Goal: Communication & Community: Answer question/provide support

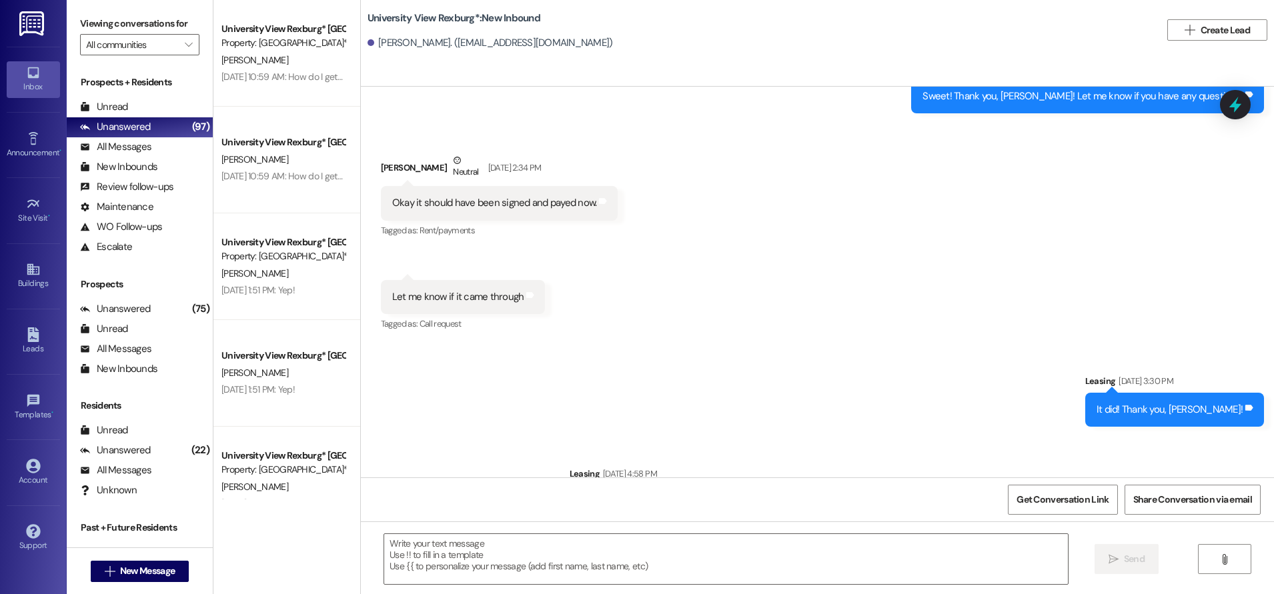
scroll to position [1371, 0]
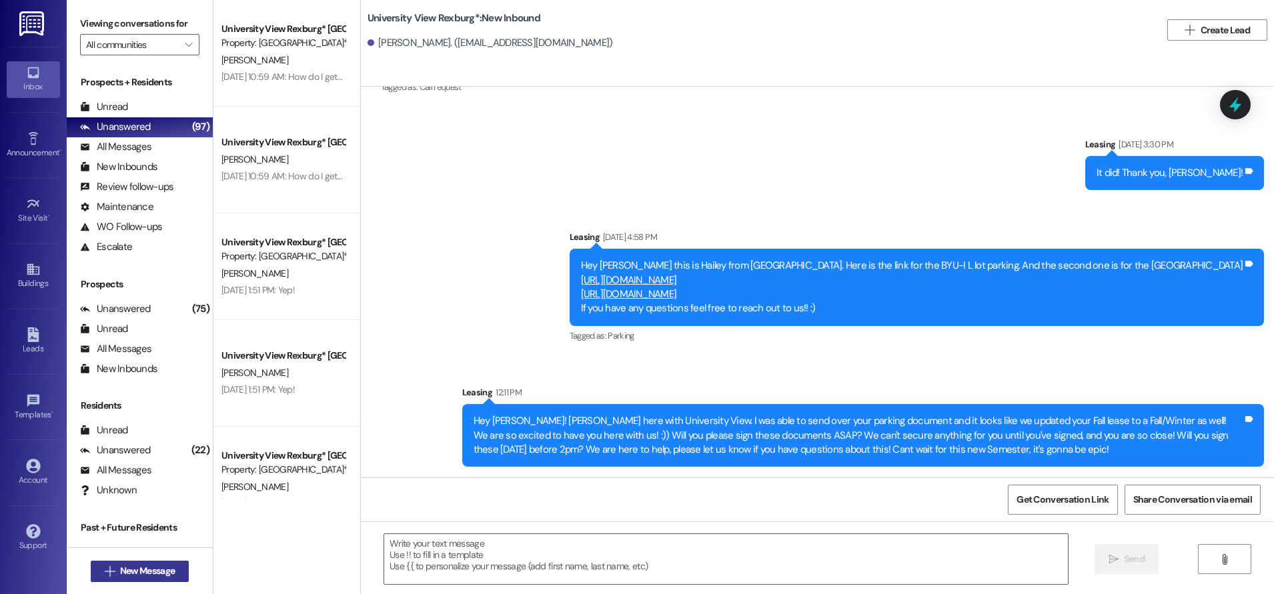
click at [127, 574] on span "New Message" at bounding box center [147, 571] width 55 height 14
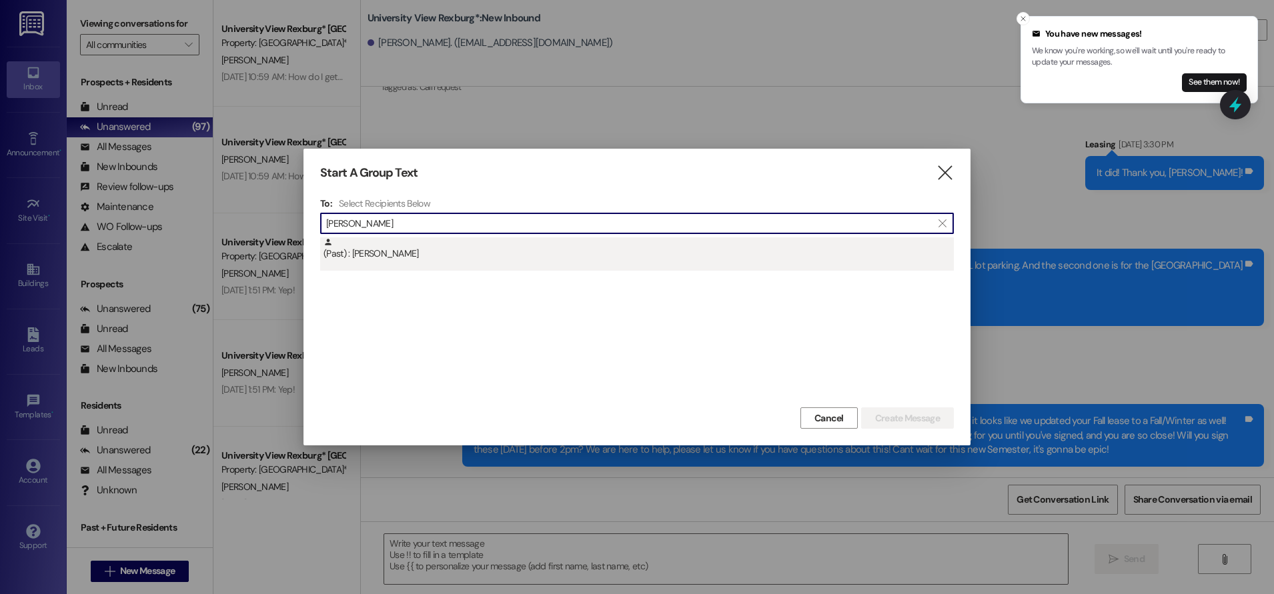
type input "[PERSON_NAME]"
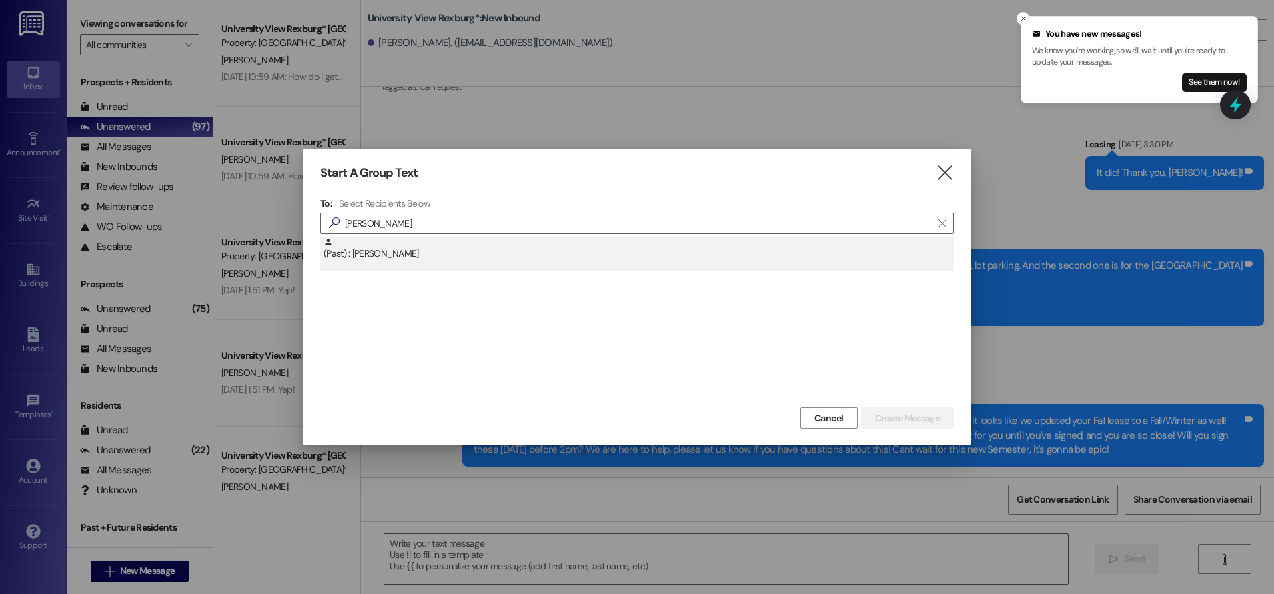
click at [436, 249] on div "(Past) : [PERSON_NAME]" at bounding box center [638, 248] width 630 height 23
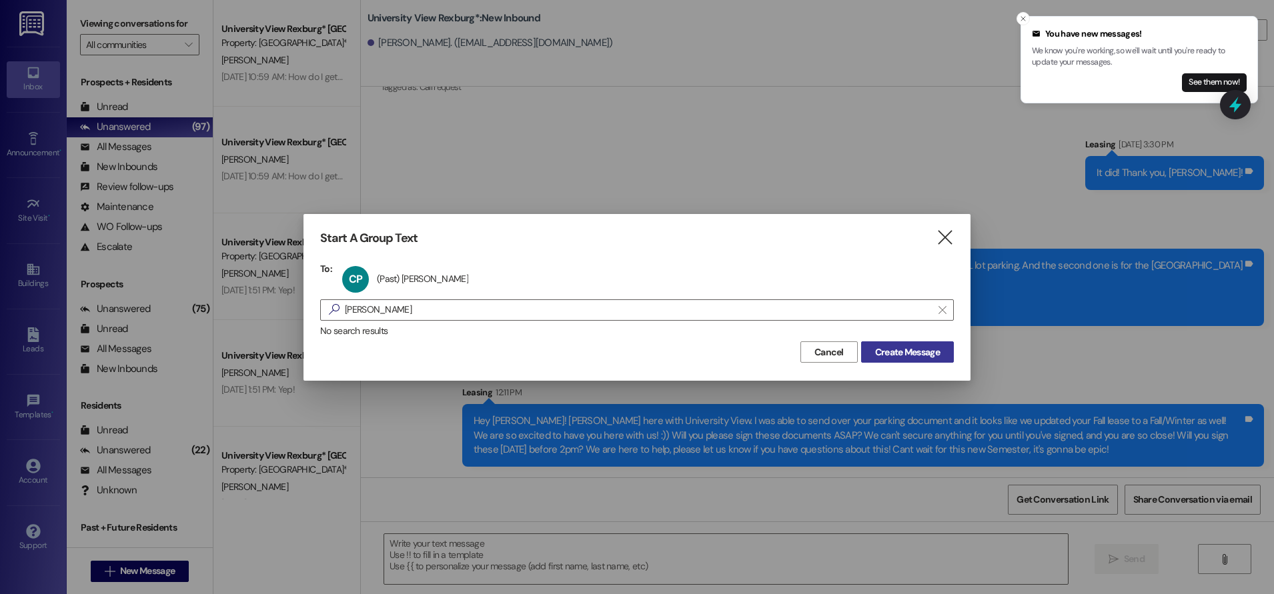
click at [892, 355] on span "Create Message" at bounding box center [907, 352] width 65 height 14
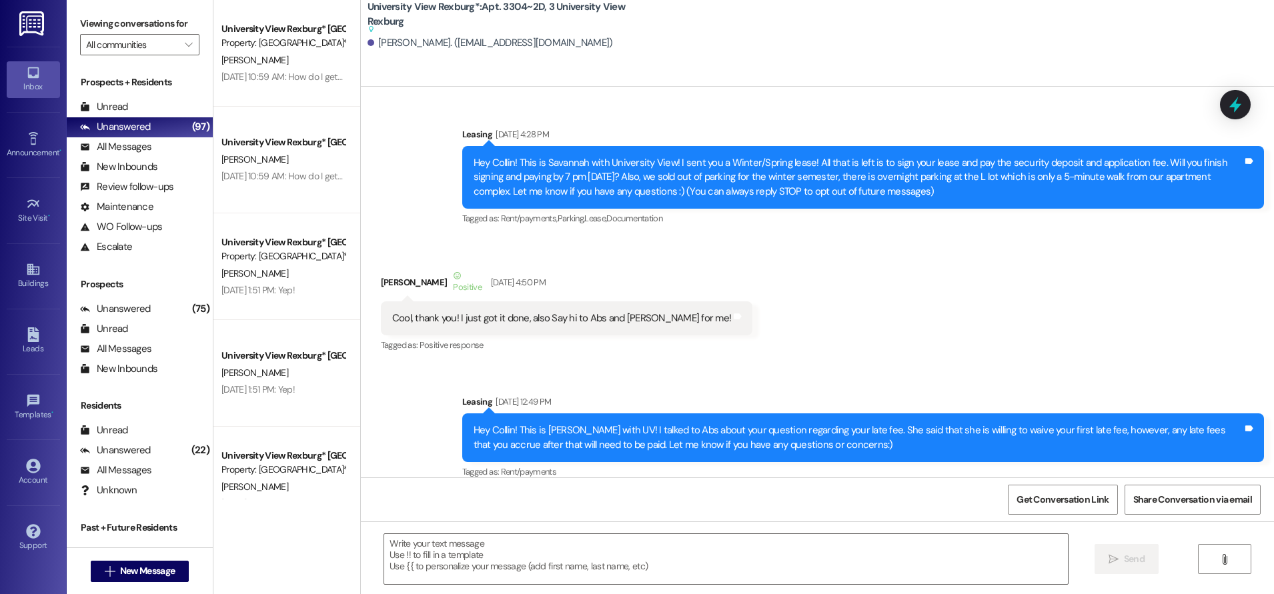
click at [583, 520] on div "Get Conversation Link Share Conversation via email" at bounding box center [817, 500] width 913 height 44
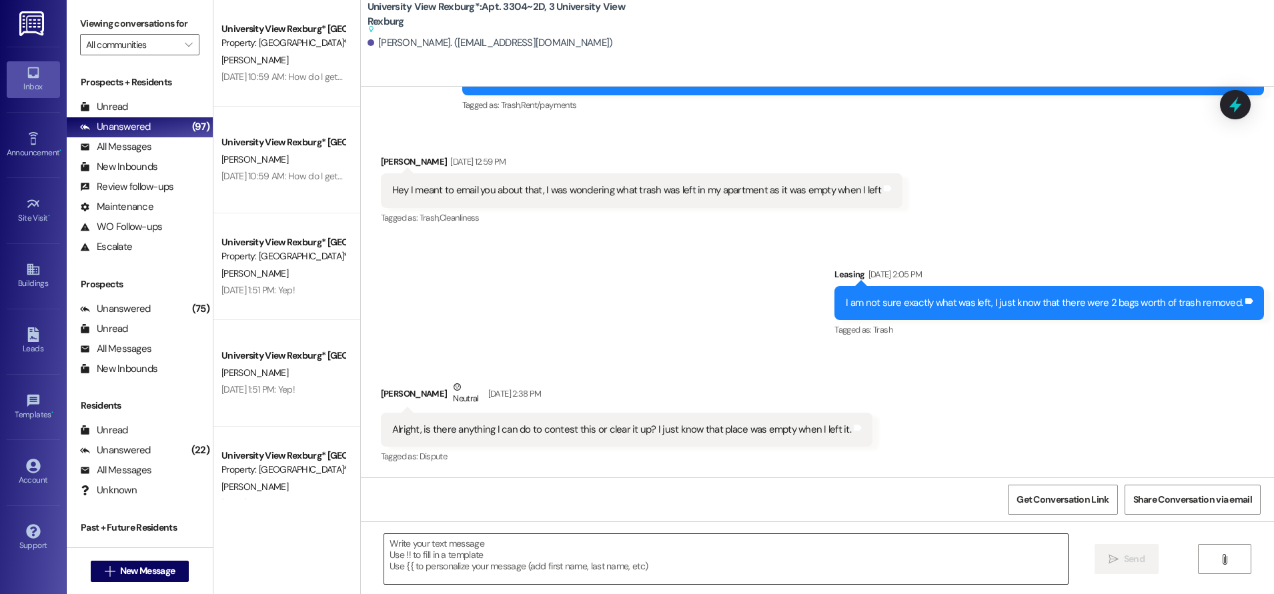
scroll to position [62133, 0]
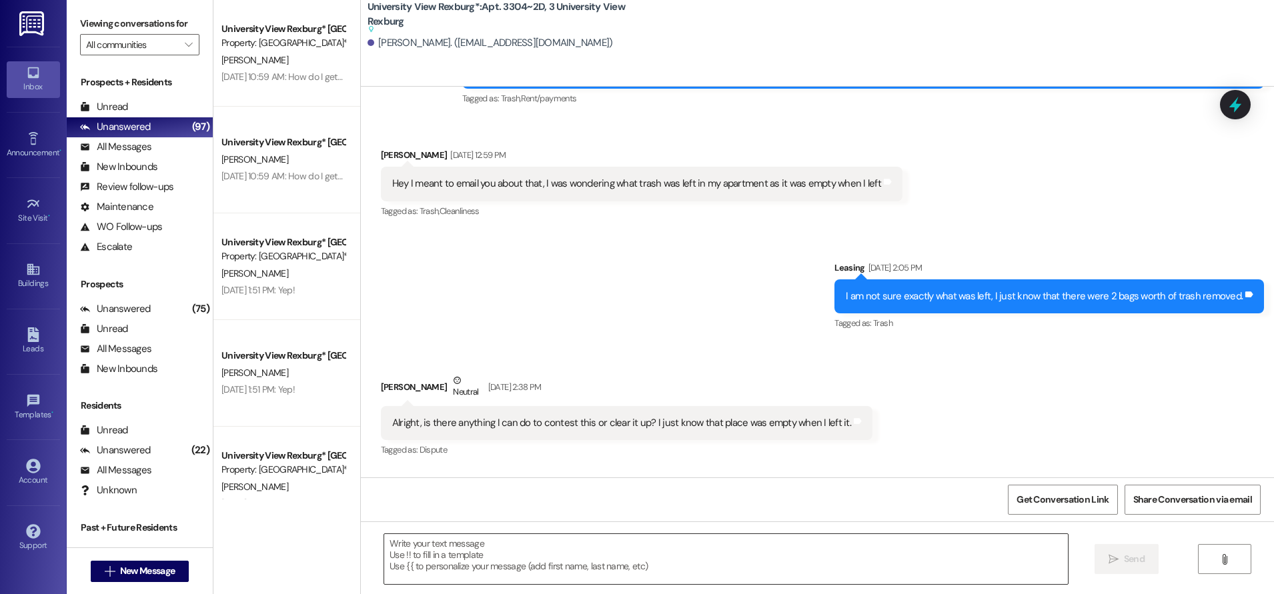
click at [590, 565] on textarea at bounding box center [726, 559] width 684 height 50
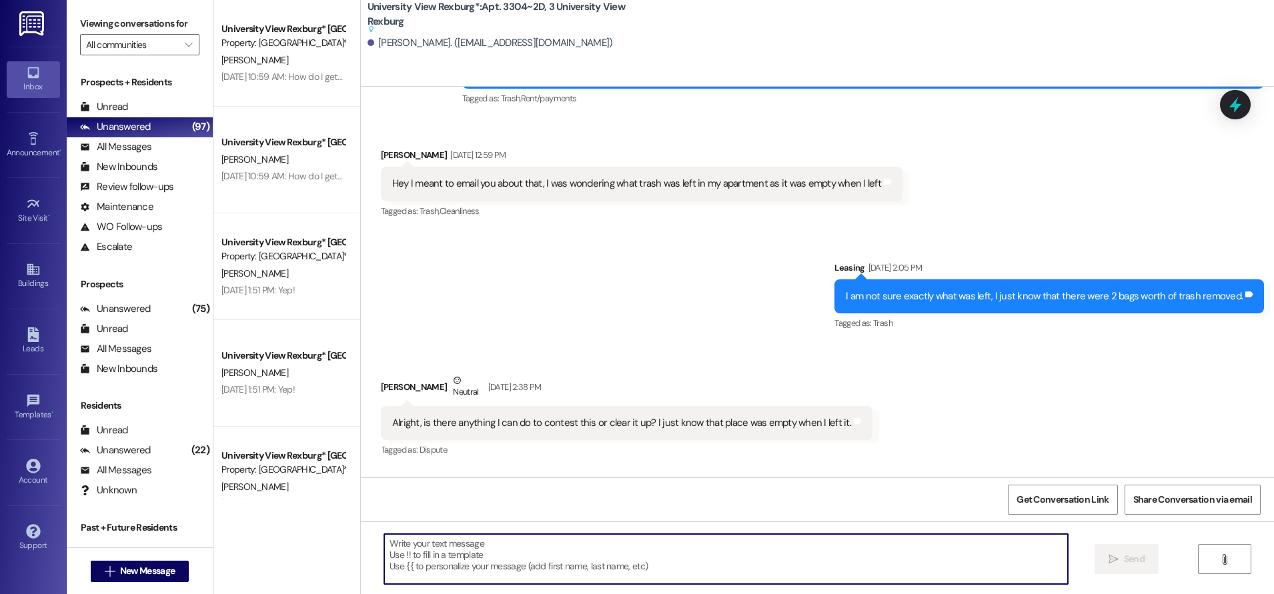
click at [675, 545] on textarea at bounding box center [726, 559] width 684 height 50
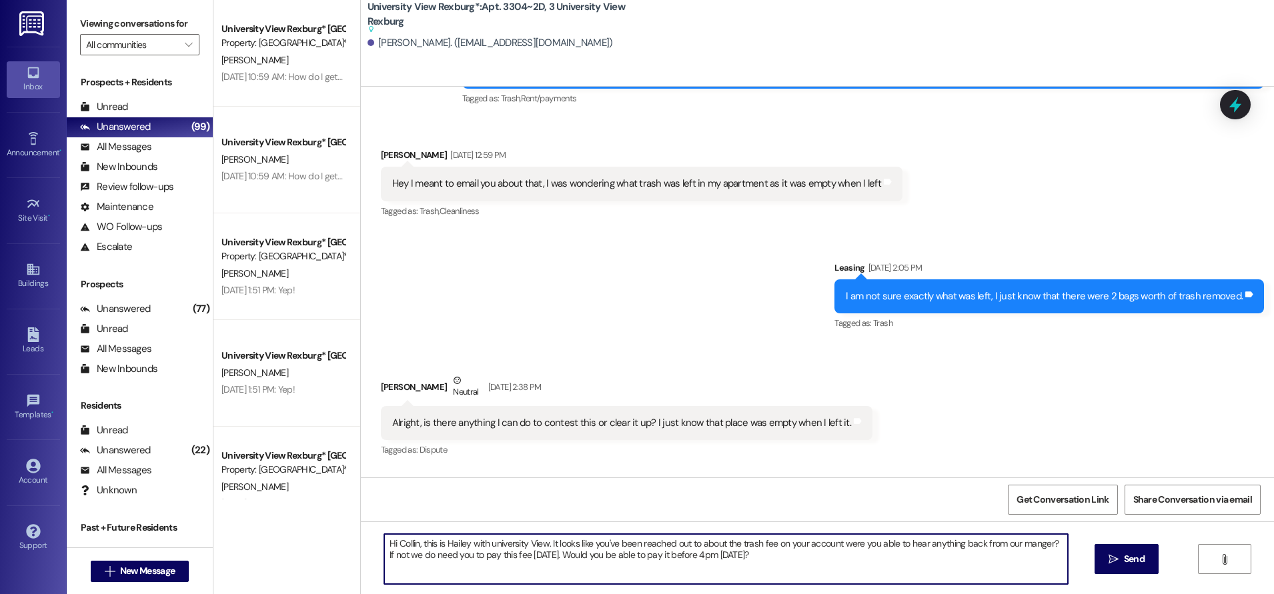
click at [636, 543] on textarea "Hi Collin, this is Hailey with university View. It looks like you've been reach…" at bounding box center [726, 559] width 684 height 50
click at [676, 546] on textarea "Hi Collin, this is Hailey with university View. It looks like we have reached o…" at bounding box center [726, 559] width 684 height 50
click at [836, 544] on textarea "Hi Collin, this is Hailey with university View. It looks like we have reached o…" at bounding box center [726, 559] width 684 height 50
click at [844, 542] on textarea "Hi Collin, this is Hailey with university View. It looks like we have reached o…" at bounding box center [726, 559] width 684 height 50
click at [846, 544] on textarea "Hi Collin, this is Hailey with university View. It looks like we have reached o…" at bounding box center [726, 559] width 684 height 50
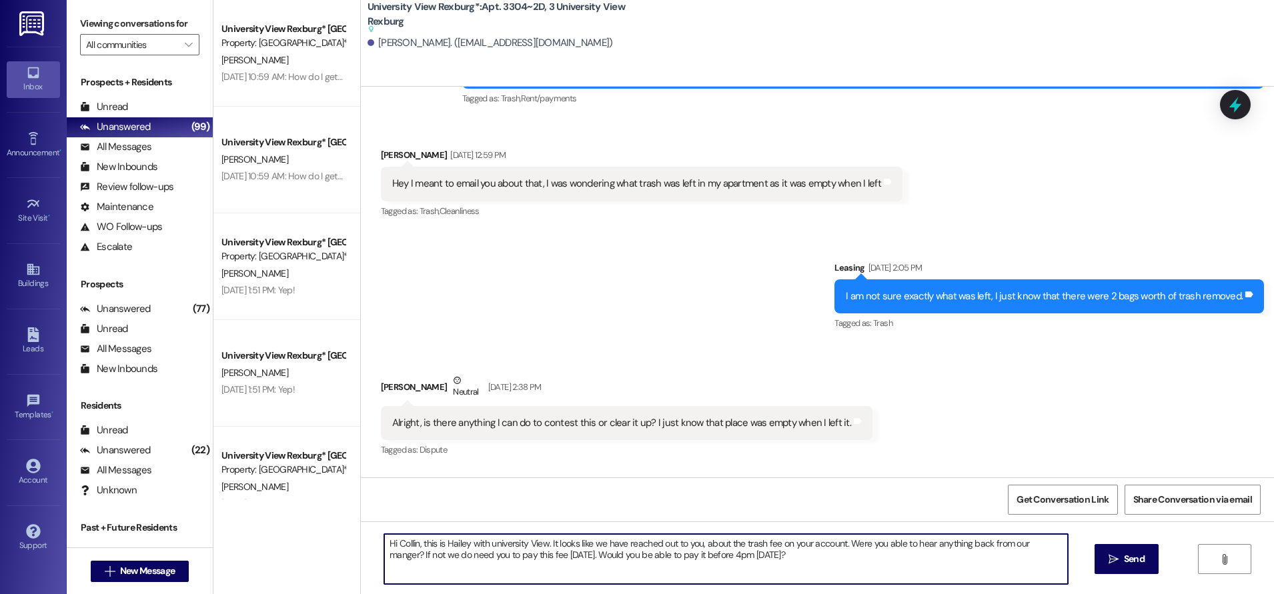
click at [850, 546] on textarea "Hi Collin, this is Hailey with university View. It looks like we have reached o…" at bounding box center [726, 559] width 684 height 50
click at [856, 550] on textarea "Hi Collin, this is Hailey with university View. It looks like we have reached o…" at bounding box center [726, 559] width 684 height 50
click at [848, 544] on textarea "Hi Collin, this is Hailey with university View. It looks like we have reached o…" at bounding box center [726, 559] width 684 height 50
click at [855, 547] on textarea "Hi Collin, this is Hailey with university View. It looks like we have reached o…" at bounding box center [726, 559] width 684 height 50
drag, startPoint x: 717, startPoint y: 557, endPoint x: 722, endPoint y: 570, distance: 13.5
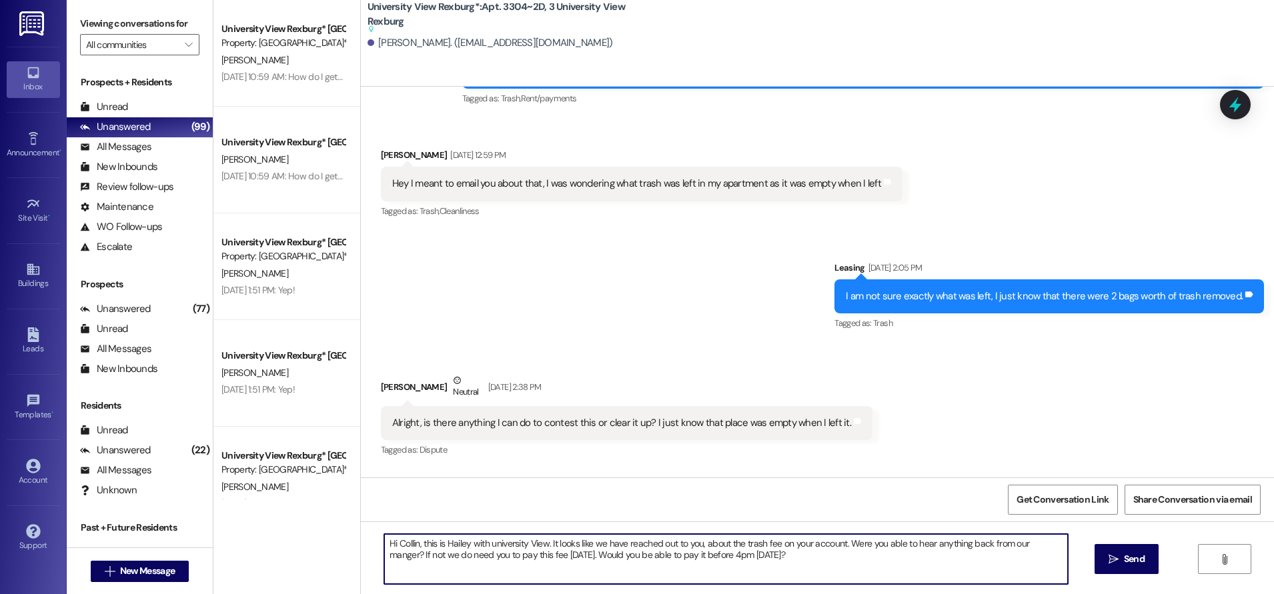
click at [717, 558] on textarea "Hi Collin, this is Hailey with university View. It looks like we have reached o…" at bounding box center [726, 559] width 684 height 50
click at [718, 553] on textarea "Hi Collin, this is Hailey with university View. It looks like we have reached o…" at bounding box center [726, 559] width 684 height 50
click at [906, 546] on textarea "Hi Collin, this is Hailey with university View. It looks like we have reached o…" at bounding box center [726, 559] width 684 height 50
drag, startPoint x: 858, startPoint y: 555, endPoint x: 369, endPoint y: 572, distance: 489.2
click at [377, 572] on div "Hi Collin, this is Hailey with university View. It looks like we have reached o…" at bounding box center [719, 559] width 685 height 51
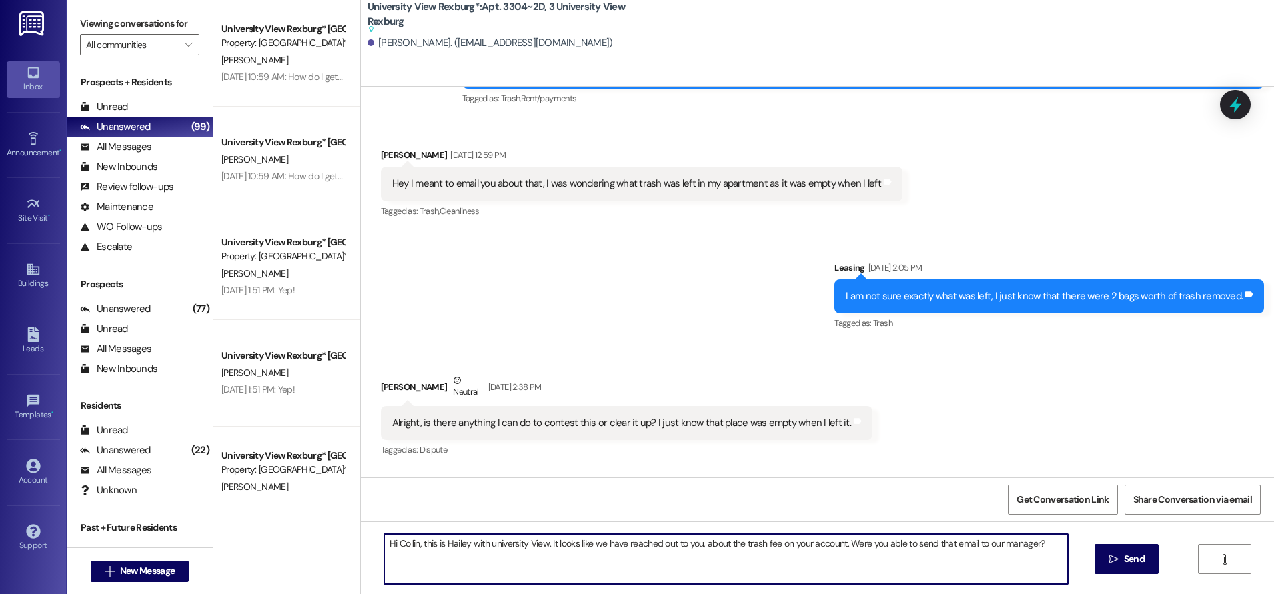
drag, startPoint x: 836, startPoint y: 546, endPoint x: 840, endPoint y: 562, distance: 16.0
click at [838, 550] on textarea "Hi Collin, this is Hailey with university View. It looks like we have reached o…" at bounding box center [726, 559] width 684 height 50
click at [836, 545] on textarea "Hi Collin, this is Hailey with university View. It looks like we have reached o…" at bounding box center [726, 559] width 684 height 50
click at [840, 552] on textarea "Hi Collin, this is Hailey with university View. It looks like we have reached o…" at bounding box center [726, 559] width 684 height 50
click at [1037, 550] on textarea "Hi Collin, this is Hailey with university View. It looks like we have reached o…" at bounding box center [726, 559] width 684 height 50
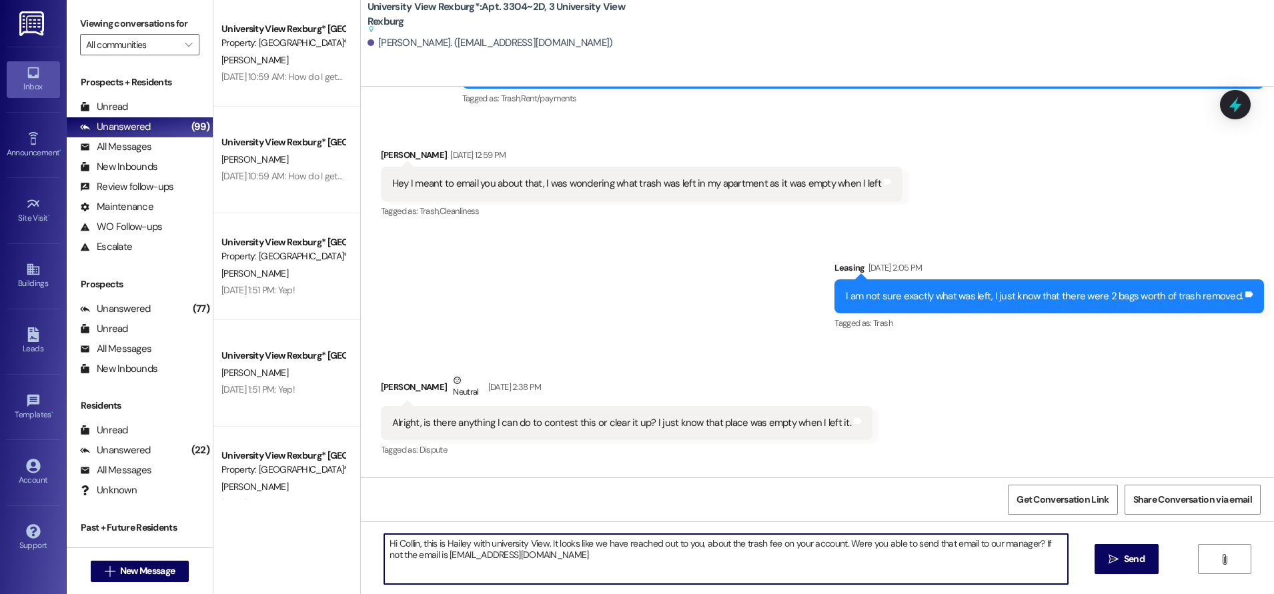
click at [424, 561] on textarea "Hi Collin, this is Hailey with university View. It looks like we have reached o…" at bounding box center [726, 559] width 684 height 50
drag, startPoint x: 374, startPoint y: 544, endPoint x: 542, endPoint y: 550, distance: 168.2
click at [599, 562] on textarea "Hi Collin, this is Hailey with university View. It looks like we have reached o…" at bounding box center [726, 559] width 684 height 50
type textarea "Hi Collin, this is Hailey with university View. It looks like we have reached o…"
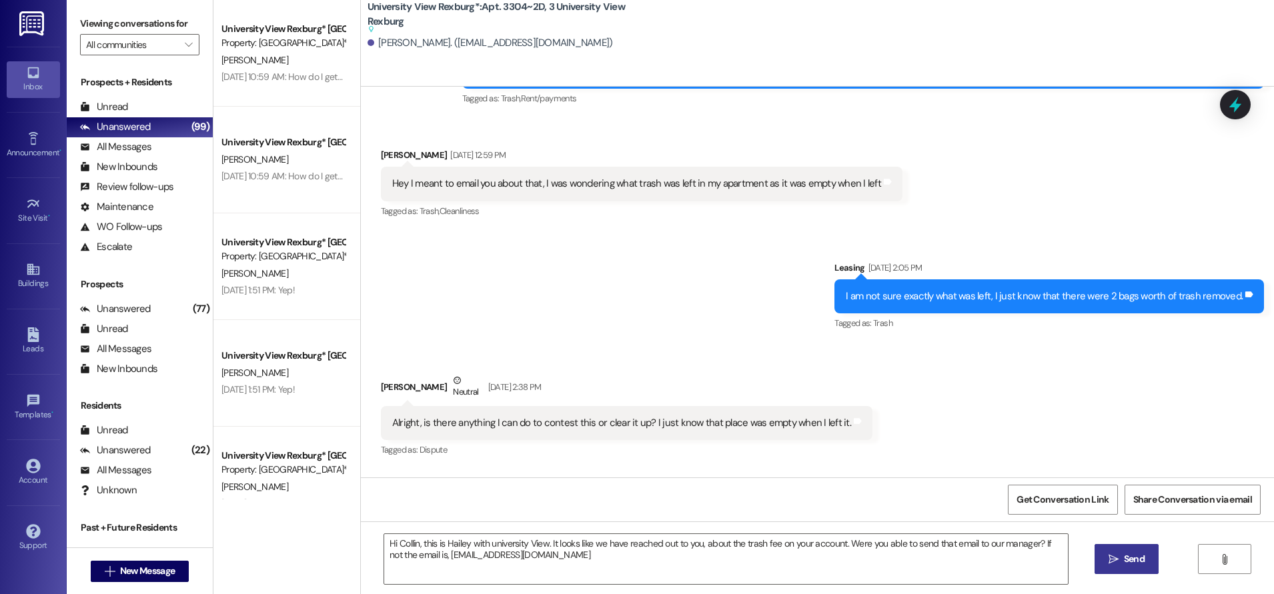
click at [1115, 560] on icon "" at bounding box center [1113, 559] width 10 height 11
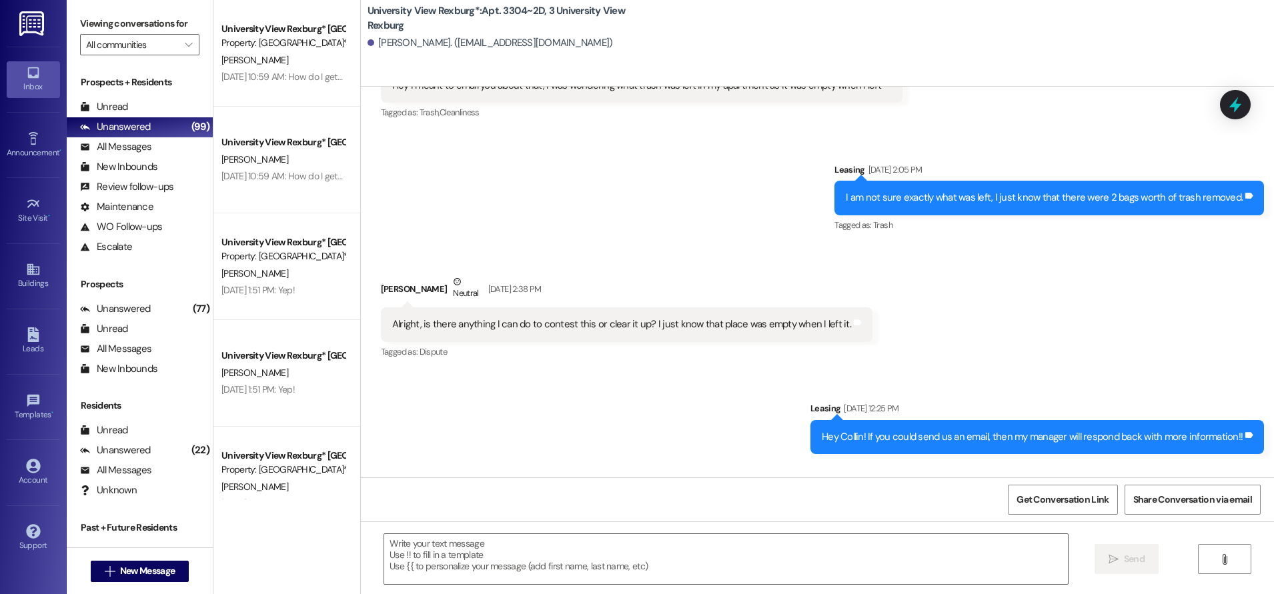
scroll to position [62201, 0]
